Goal: Information Seeking & Learning: Learn about a topic

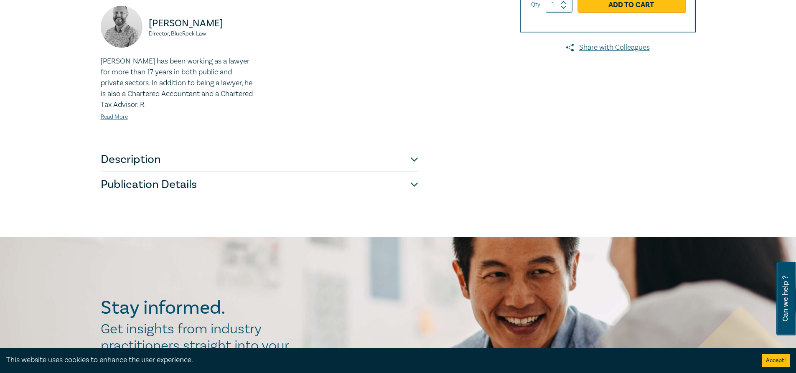
scroll to position [251, 0]
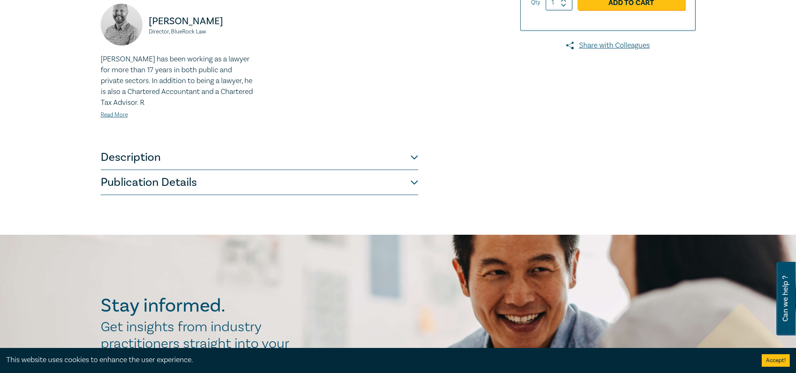
click at [148, 168] on button "Description" at bounding box center [260, 157] width 318 height 25
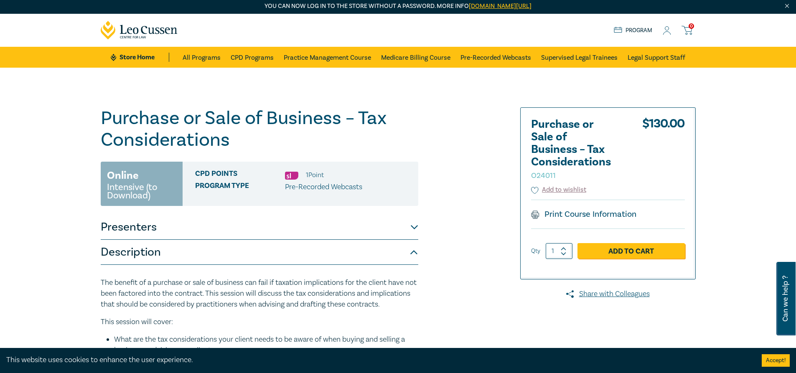
scroll to position [0, 0]
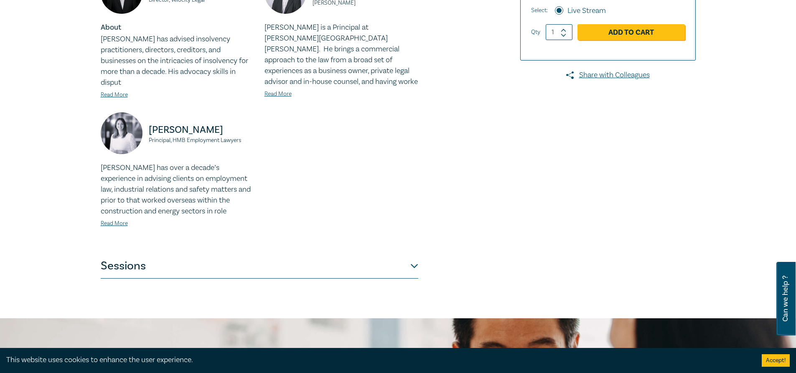
scroll to position [293, 0]
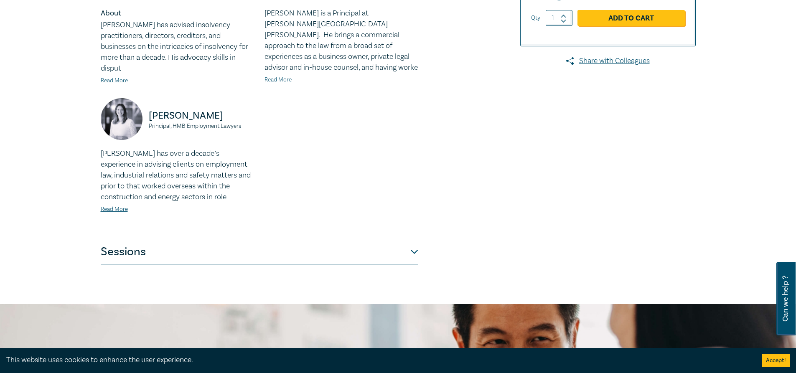
click at [147, 245] on button "Sessions" at bounding box center [260, 252] width 318 height 25
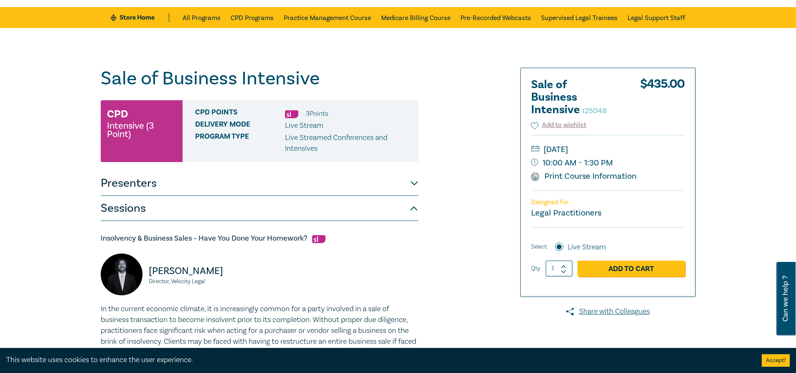
scroll to position [0, 0]
